Goal: Find specific page/section: Find specific page/section

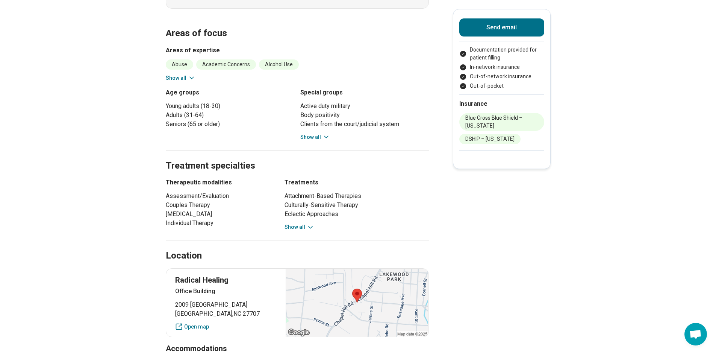
scroll to position [301, 0]
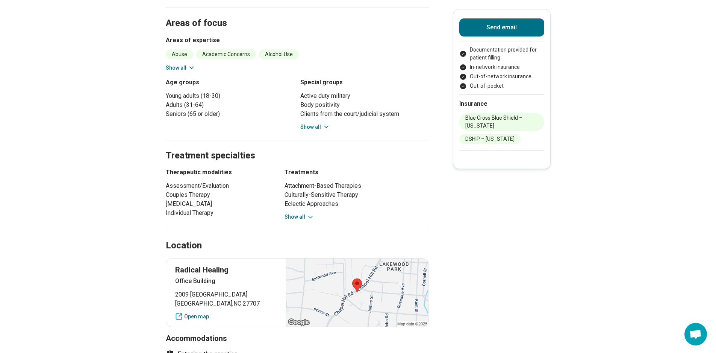
click at [306, 218] on button "Show all" at bounding box center [300, 217] width 30 height 8
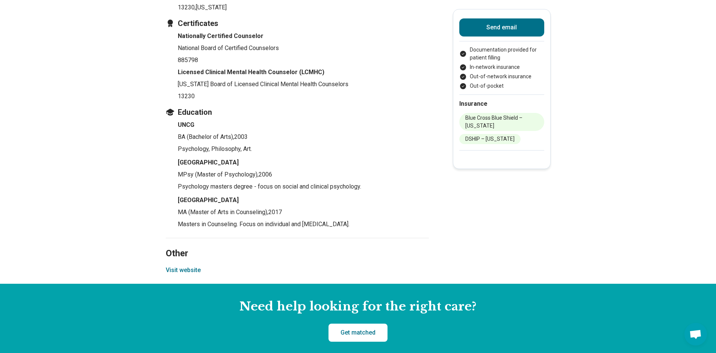
scroll to position [1111, 0]
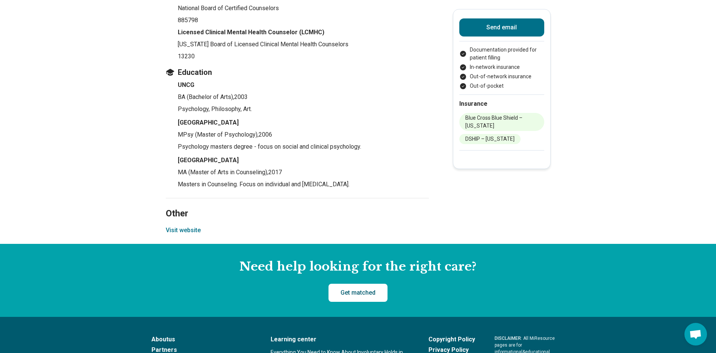
click at [357, 291] on link "Get matched" at bounding box center [357, 292] width 59 height 18
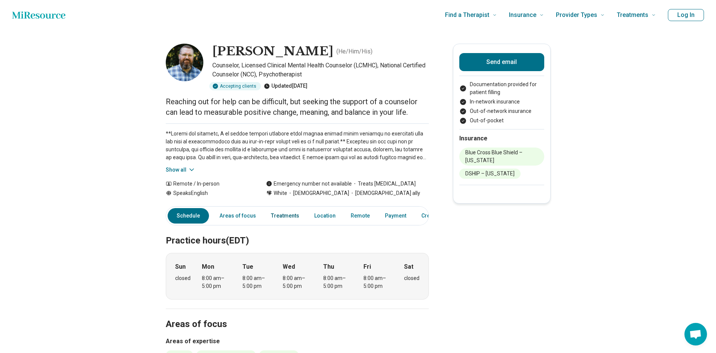
click at [297, 218] on link "Treatments" at bounding box center [284, 215] width 37 height 15
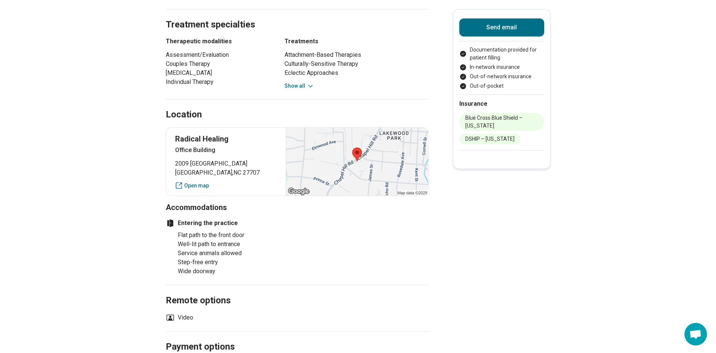
scroll to position [432, 0]
click at [308, 87] on icon at bounding box center [311, 86] width 8 height 8
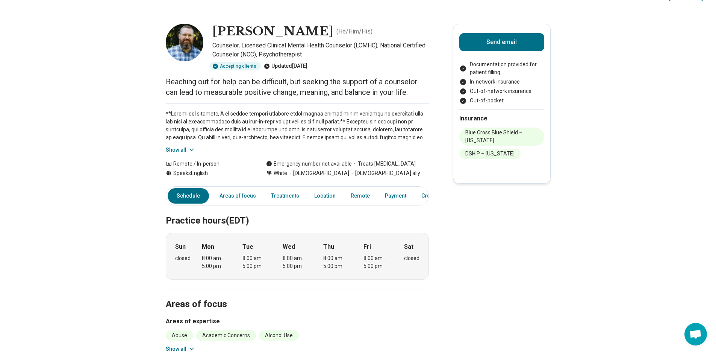
scroll to position [18, 0]
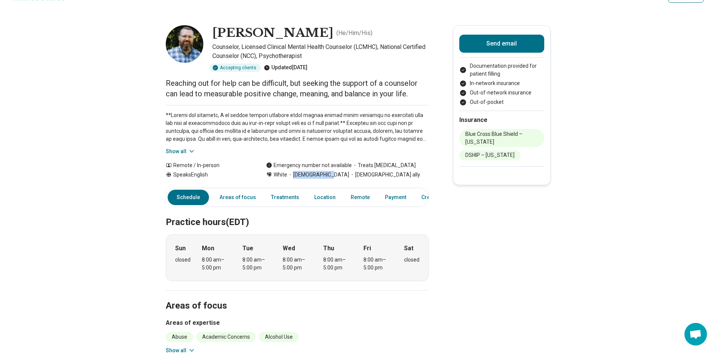
drag, startPoint x: 295, startPoint y: 175, endPoint x: 330, endPoint y: 177, distance: 35.4
click at [330, 177] on span "[DEMOGRAPHIC_DATA]" at bounding box center [318, 175] width 62 height 8
copy span "[DEMOGRAPHIC_DATA]"
